Goal: Information Seeking & Learning: Learn about a topic

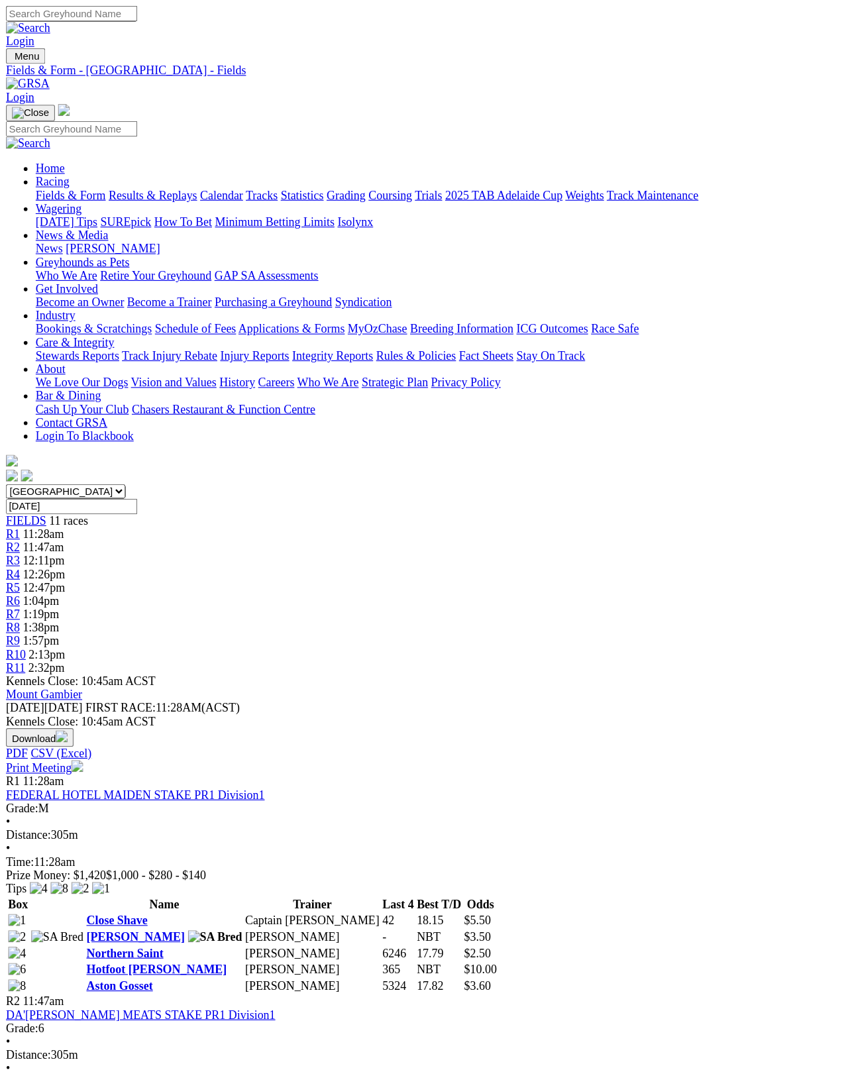
scroll to position [7, 0]
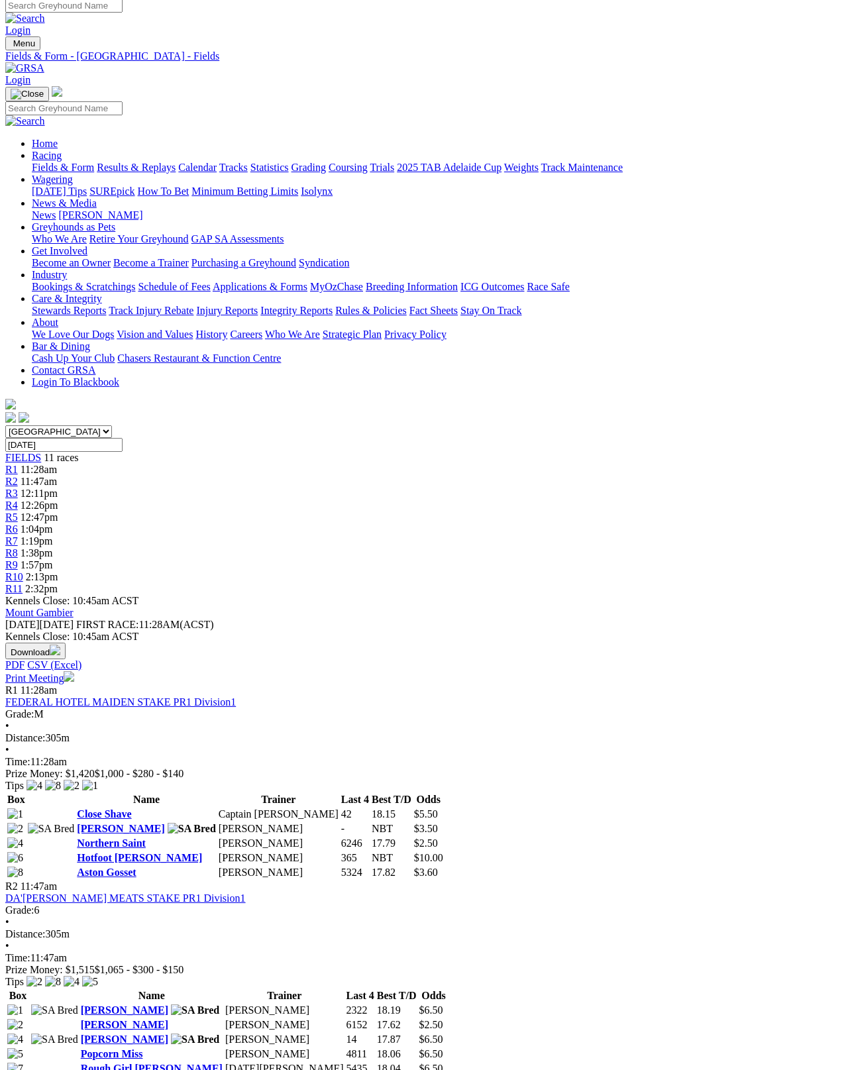
click at [106, 852] on link "Hotfoot Sabrina" at bounding box center [139, 857] width 125 height 11
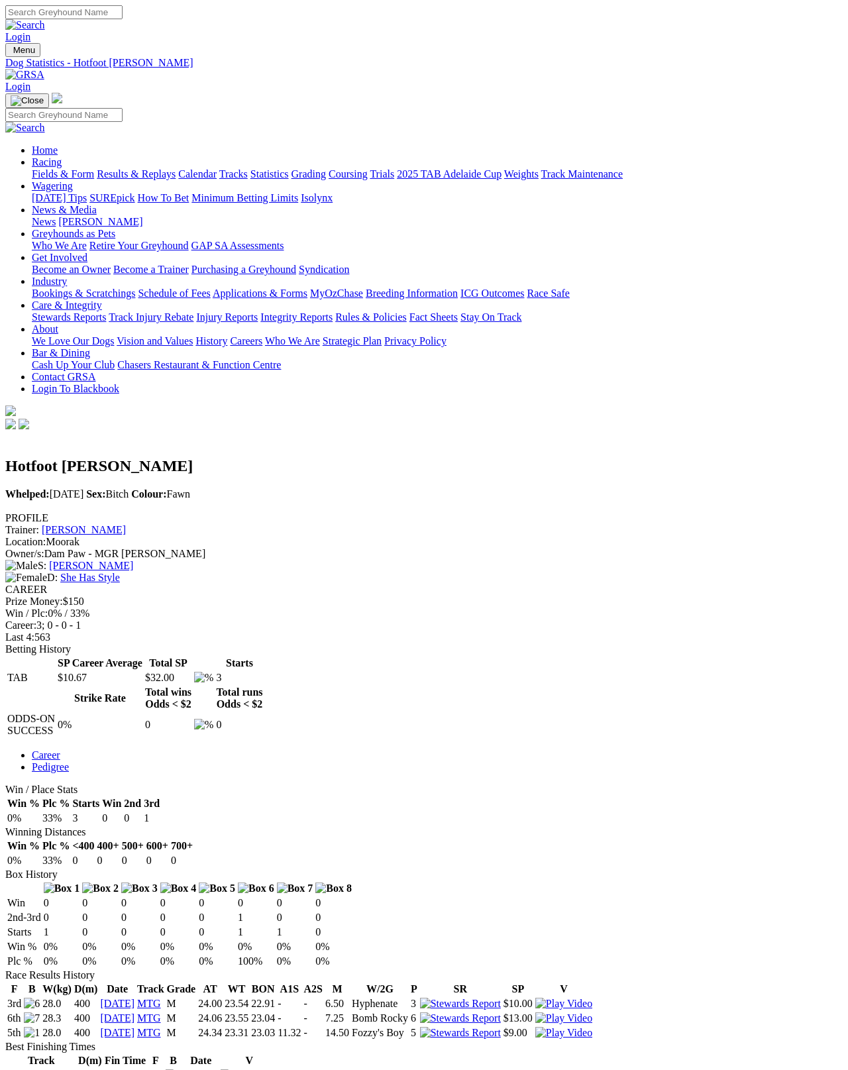
scroll to position [7, 0]
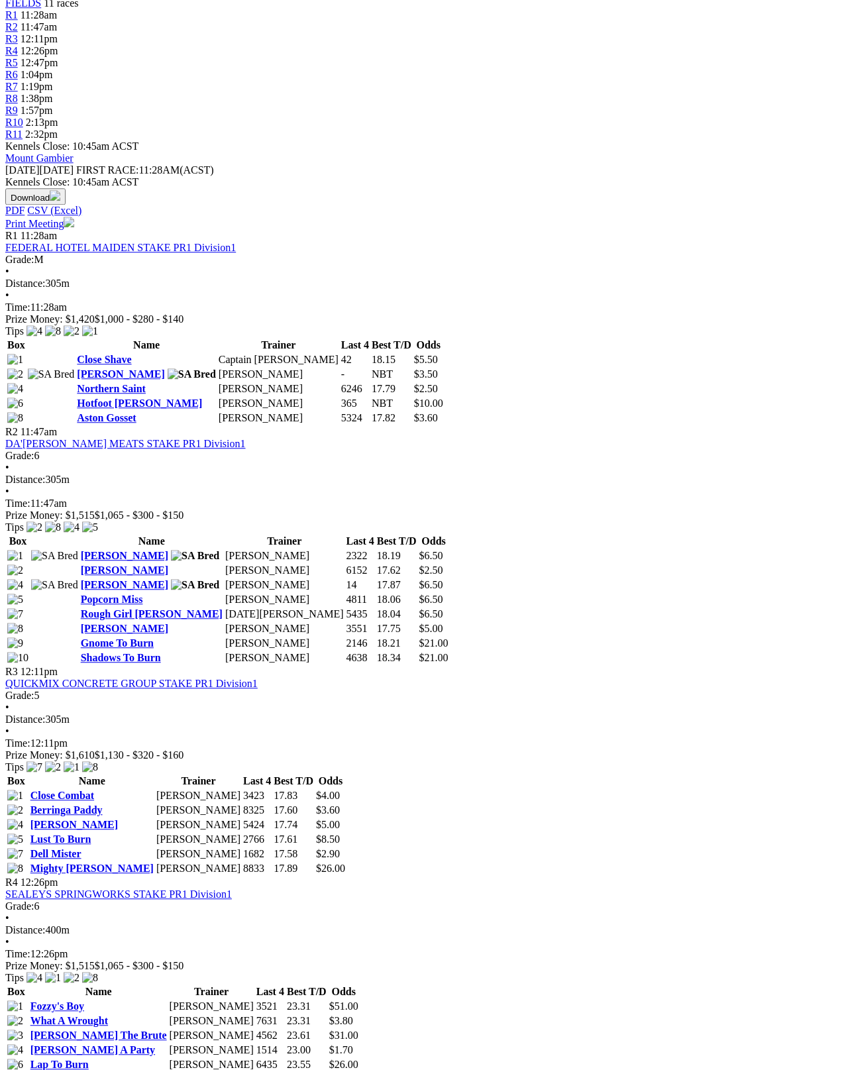
scroll to position [460, 0]
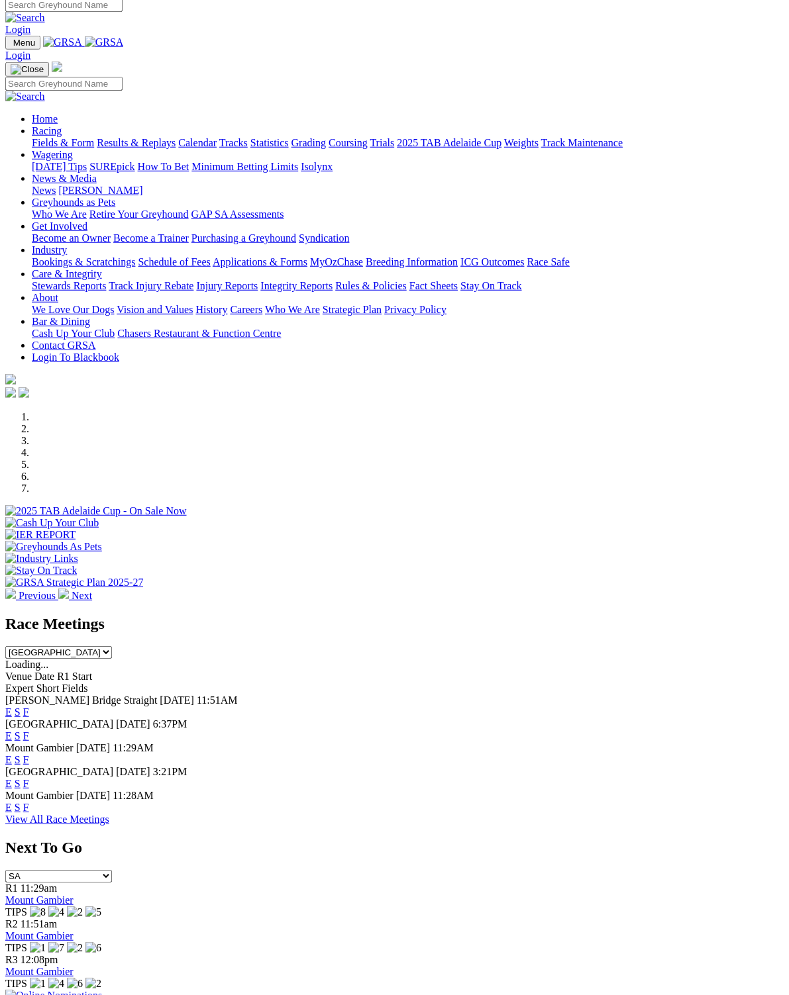
scroll to position [7, 0]
click at [29, 754] on link "F" at bounding box center [26, 759] width 6 height 11
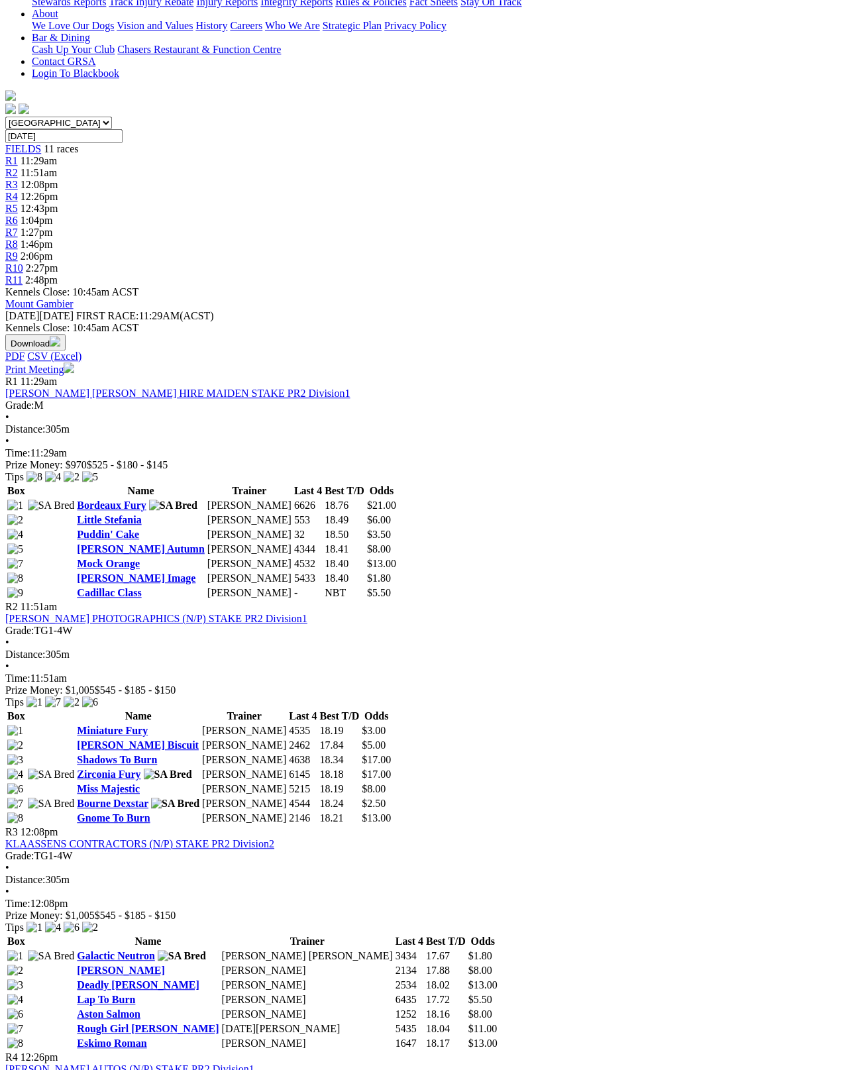
scroll to position [311, 0]
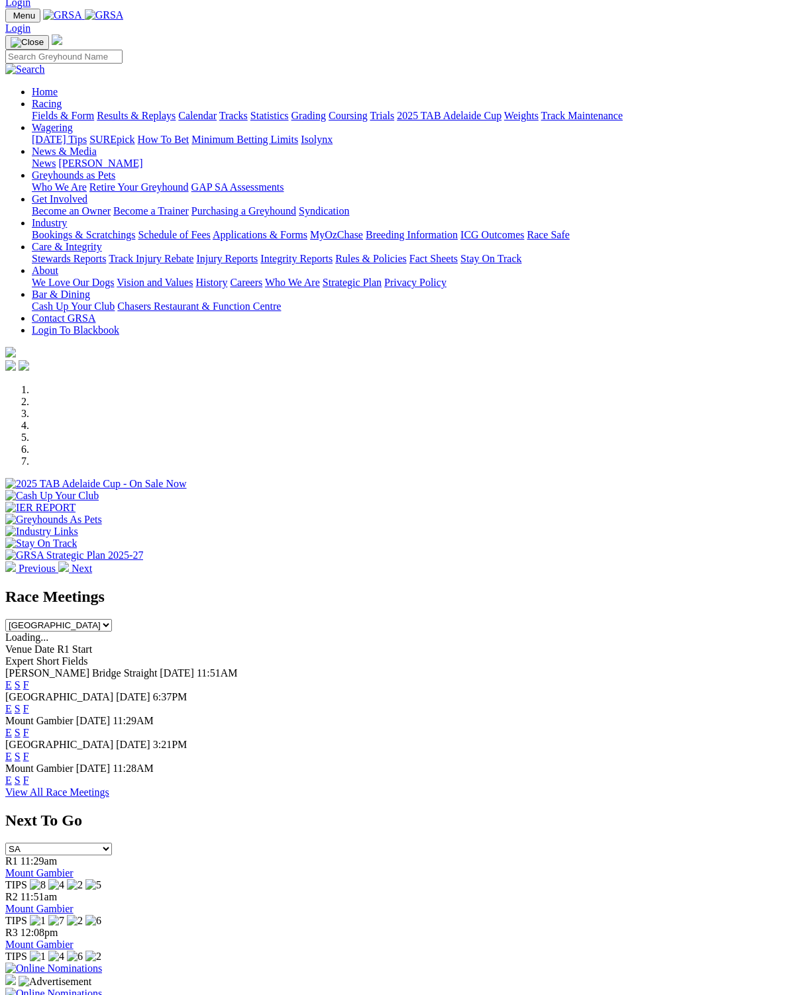
scroll to position [34, 0]
click at [109, 787] on link "View All Race Meetings" at bounding box center [57, 792] width 104 height 11
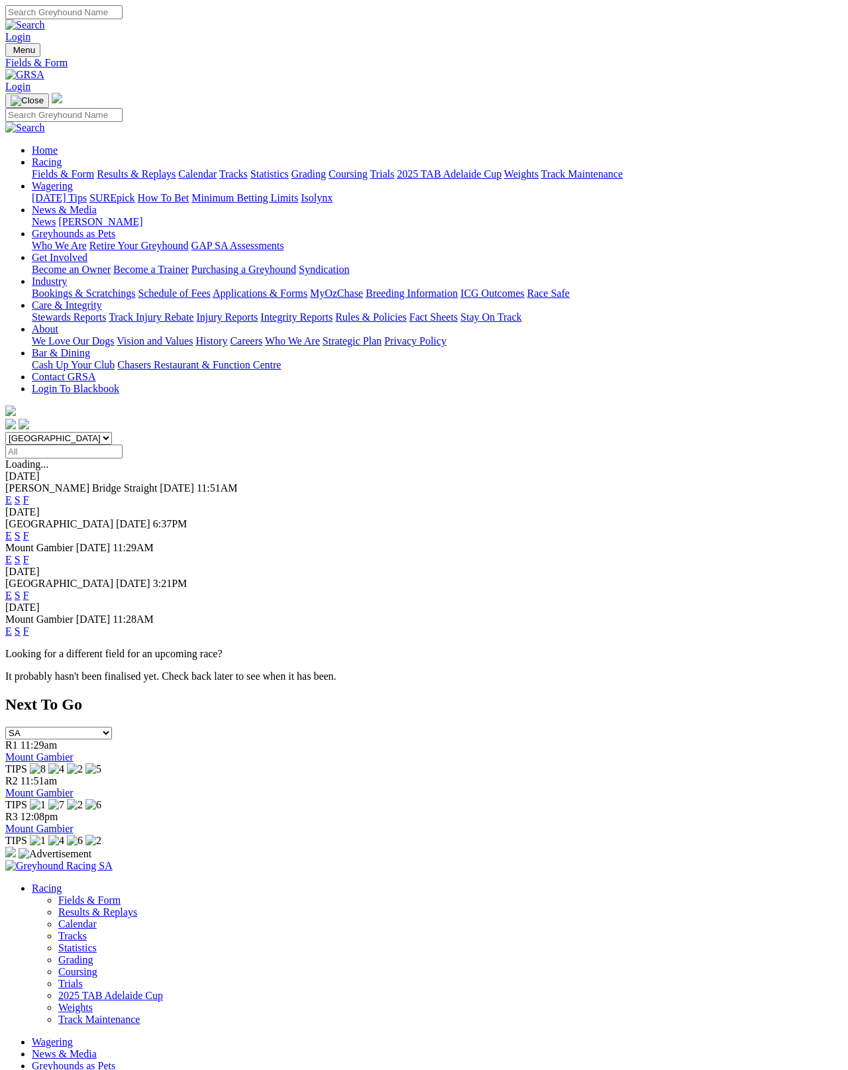
scroll to position [7, 0]
